Goal: Transaction & Acquisition: Purchase product/service

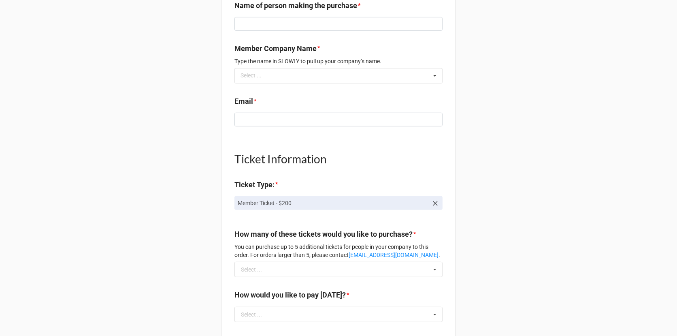
scroll to position [454, 0]
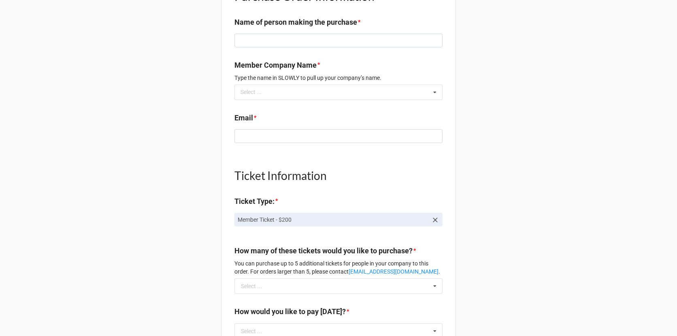
click at [384, 101] on div "Member Company Name * Type the name in SLOWLY to pull up your company’s name. S…" at bounding box center [338, 83] width 208 height 46
click at [384, 91] on div "Select ... No results found." at bounding box center [338, 92] width 208 height 15
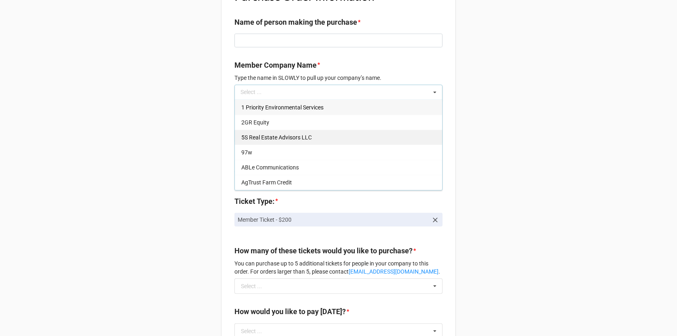
click at [357, 137] on div "5S Real Estate Advisors LLC" at bounding box center [338, 137] width 207 height 15
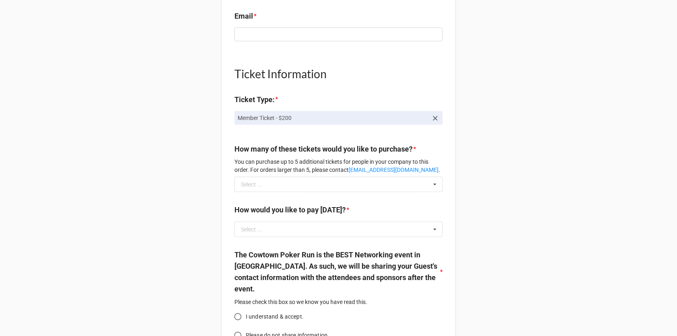
scroll to position [569, 0]
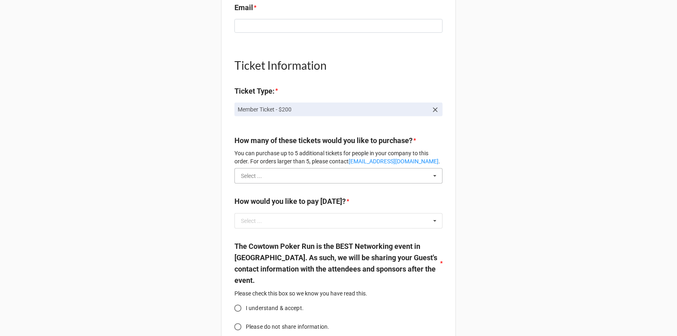
click at [352, 175] on input "text" at bounding box center [338, 175] width 207 height 15
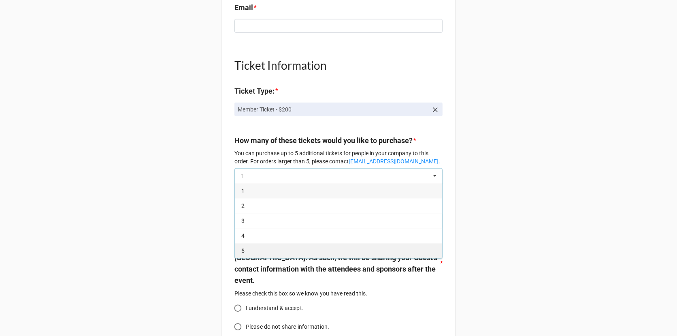
click at [299, 249] on div "5" at bounding box center [338, 250] width 207 height 15
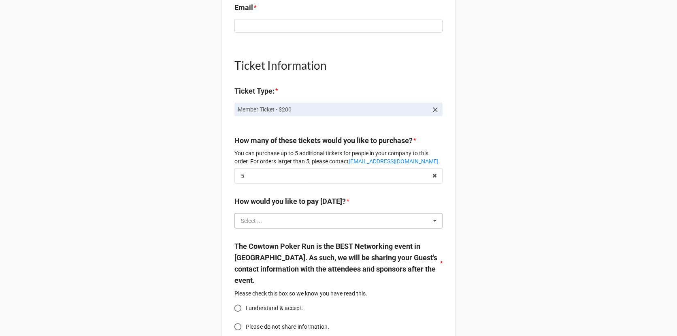
click at [314, 219] on input "text" at bounding box center [338, 220] width 207 height 15
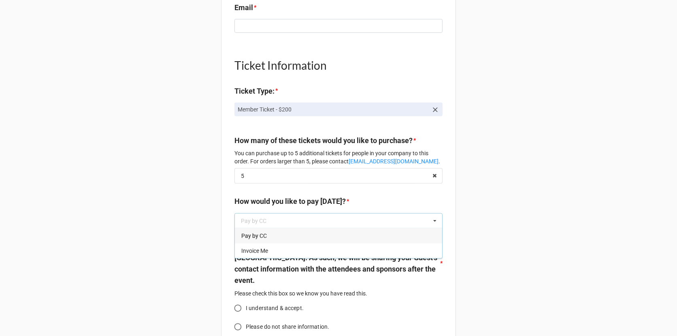
click at [301, 239] on div "Pay by CC" at bounding box center [338, 235] width 207 height 15
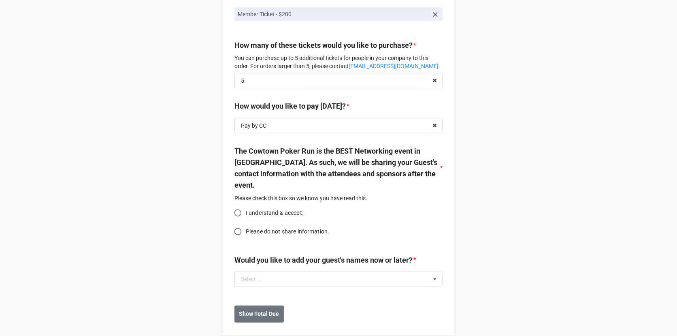
scroll to position [677, 0]
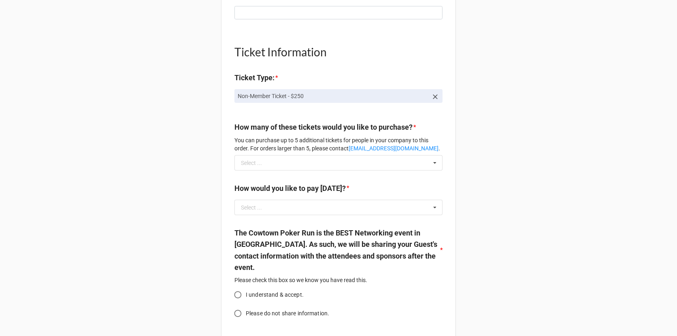
scroll to position [568, 0]
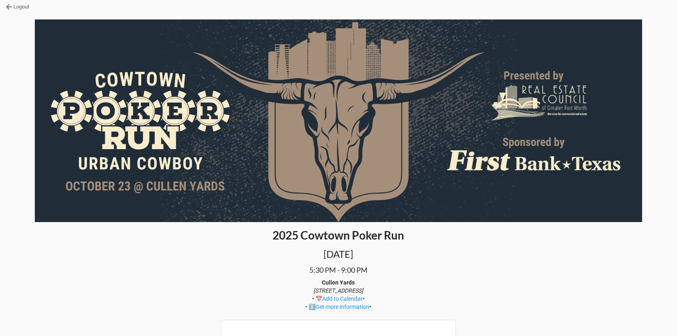
click at [23, 7] on link "Logout" at bounding box center [17, 7] width 23 height 8
